Goal: Transaction & Acquisition: Purchase product/service

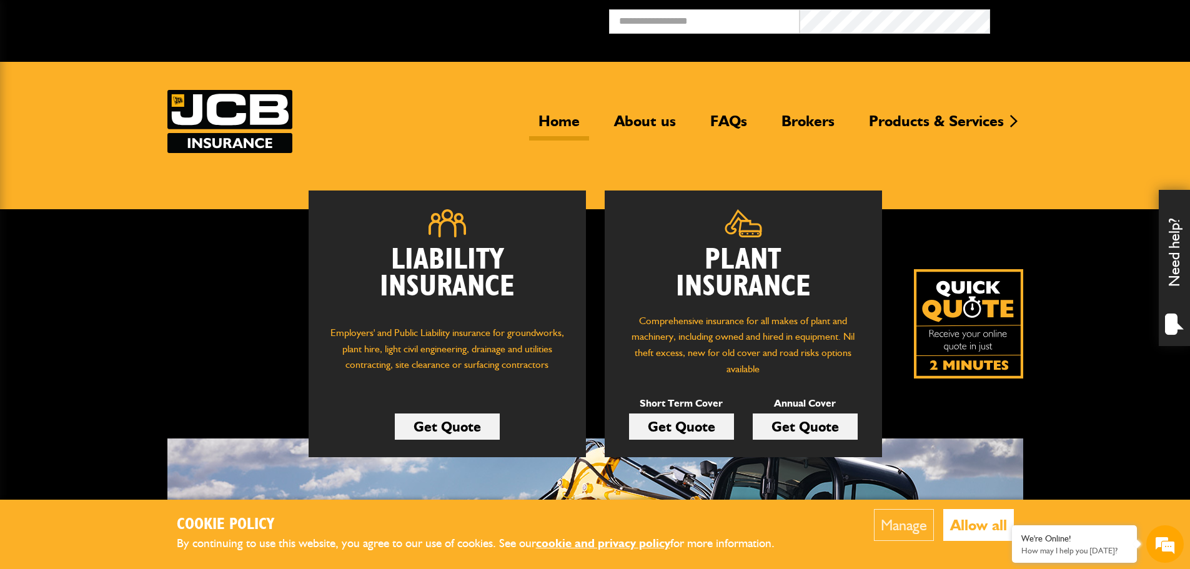
click at [553, 119] on link "Home" at bounding box center [559, 126] width 60 height 29
click at [445, 427] on link "Get Quote" at bounding box center [447, 427] width 105 height 26
click at [972, 319] on img at bounding box center [968, 323] width 109 height 109
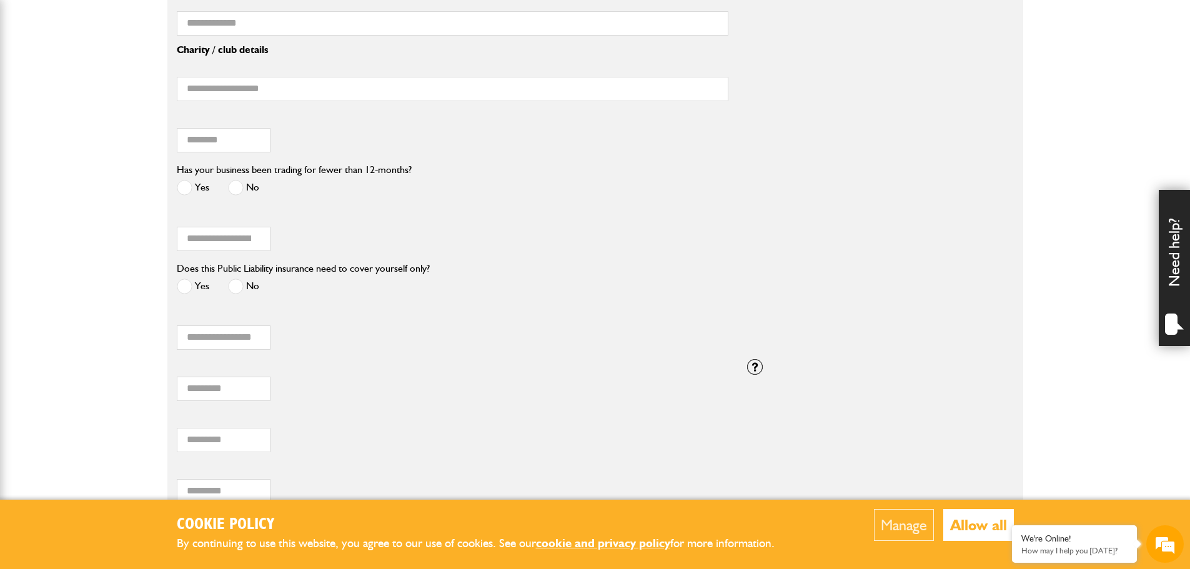
scroll to position [1312, 0]
